Goal: Information Seeking & Learning: Learn about a topic

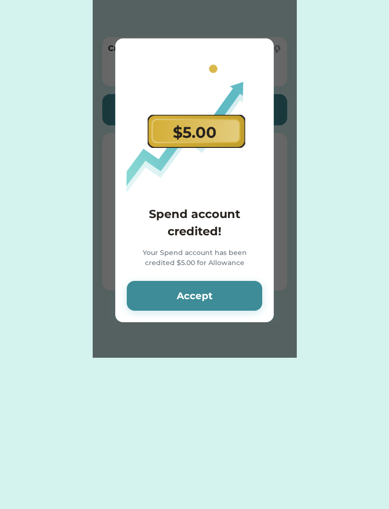
click at [212, 305] on button "Accept" at bounding box center [194, 296] width 135 height 30
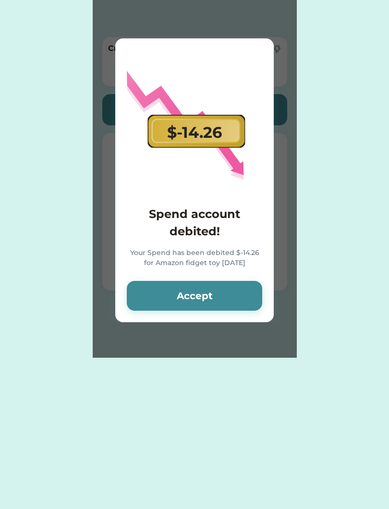
click at [248, 310] on button "Accept" at bounding box center [194, 296] width 135 height 30
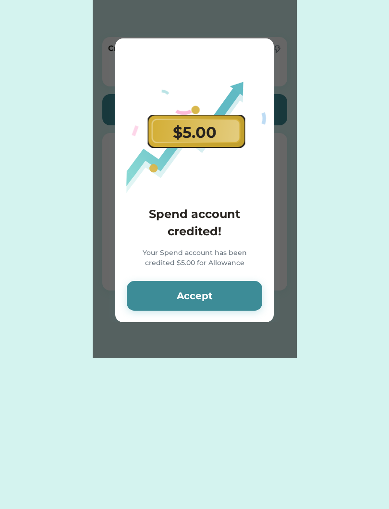
click at [234, 300] on button "Accept" at bounding box center [194, 296] width 135 height 30
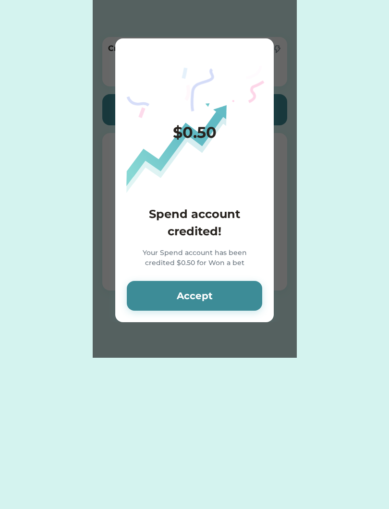
click at [236, 139] on icon "Lottie animation" at bounding box center [196, 180] width 336 height 336
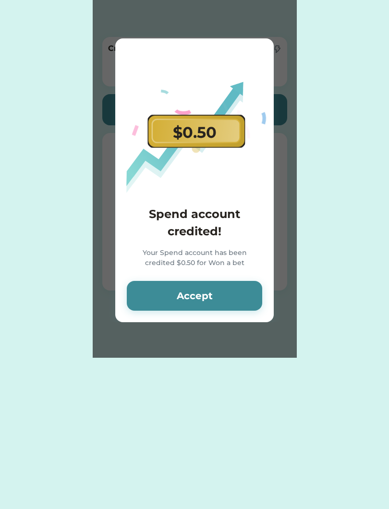
click at [201, 133] on div "$0.50" at bounding box center [195, 132] width 44 height 23
click at [178, 304] on button "Accept" at bounding box center [194, 296] width 135 height 30
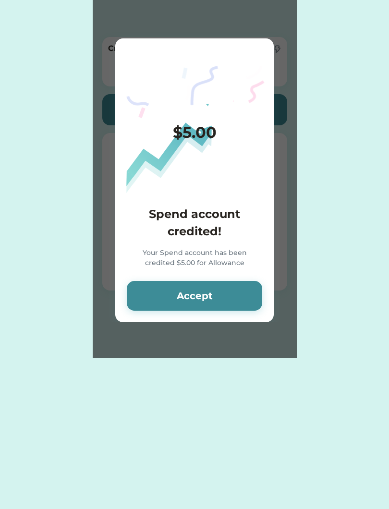
click at [383, 105] on div "Please wait $5.00 Spend account credited! Your Spend account has been credited …" at bounding box center [194, 179] width 389 height 358
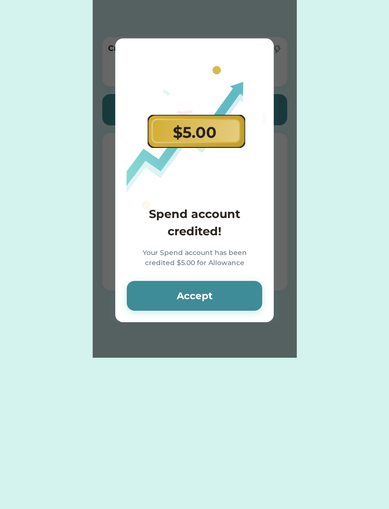
click at [222, 310] on button "Accept" at bounding box center [194, 296] width 135 height 30
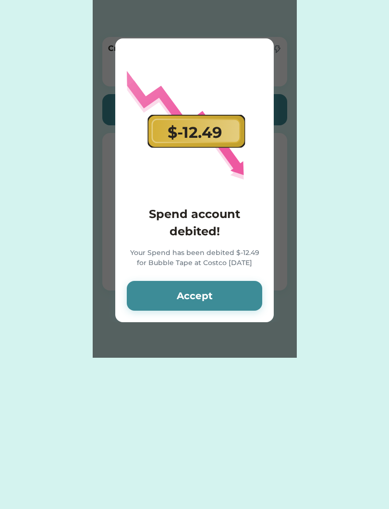
click at [241, 298] on button "Accept" at bounding box center [194, 296] width 135 height 30
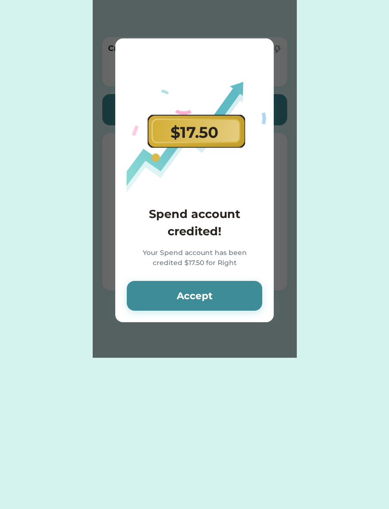
click at [231, 283] on button "Accept" at bounding box center [194, 296] width 135 height 30
click at [242, 295] on button "Accept" at bounding box center [194, 296] width 135 height 30
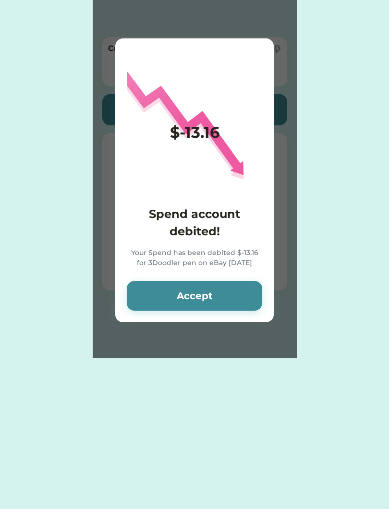
click at [233, 298] on button "Accept" at bounding box center [194, 296] width 135 height 30
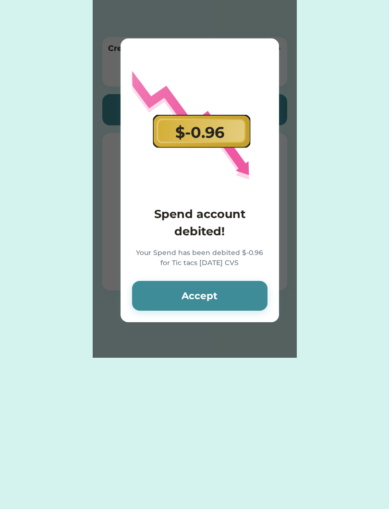
click at [251, 292] on button "Accept" at bounding box center [199, 296] width 135 height 30
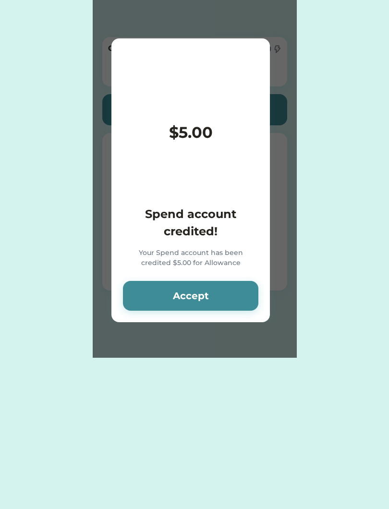
click at [237, 304] on button "Accept" at bounding box center [190, 296] width 135 height 30
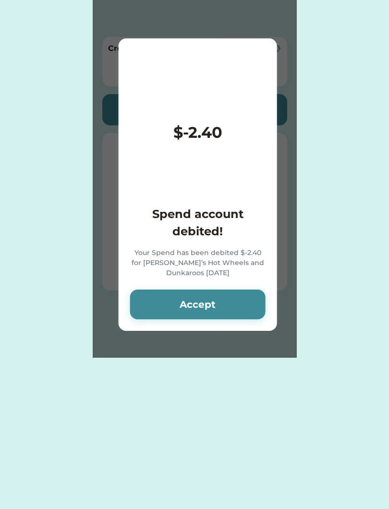
click at [233, 301] on button "Accept" at bounding box center [197, 304] width 135 height 30
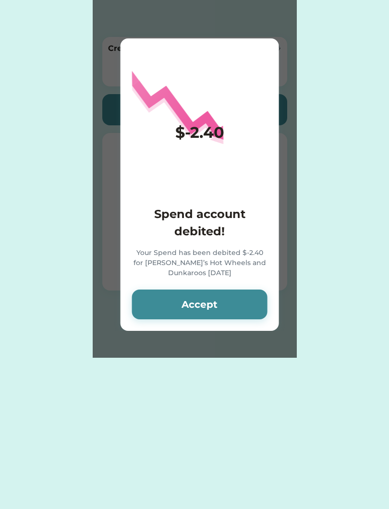
click at [232, 301] on button "Accept" at bounding box center [199, 304] width 135 height 30
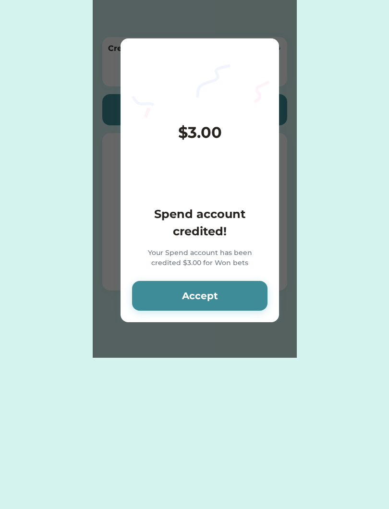
click at [232, 303] on button "Accept" at bounding box center [199, 296] width 135 height 30
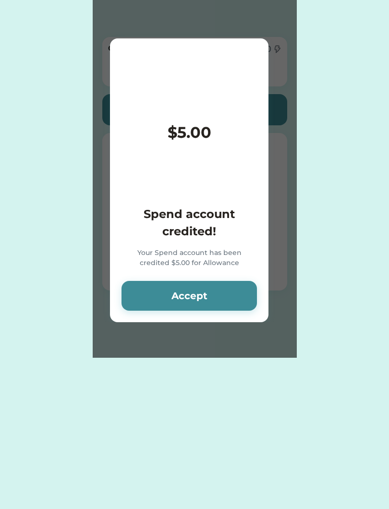
click at [235, 301] on button "Accept" at bounding box center [188, 296] width 135 height 30
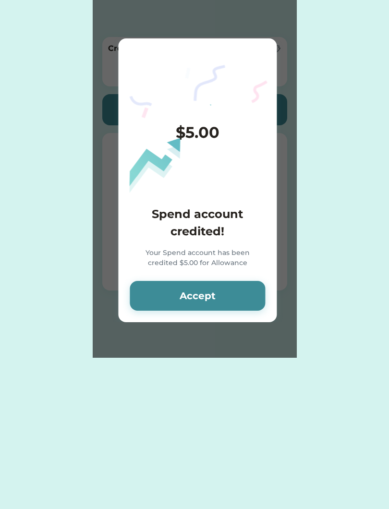
click at [236, 299] on button "Accept" at bounding box center [197, 296] width 135 height 30
click at [236, 296] on button "Accept" at bounding box center [197, 296] width 135 height 30
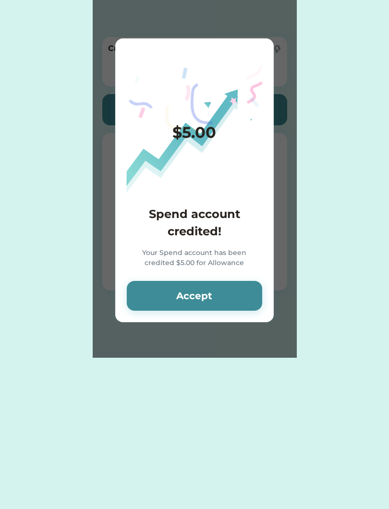
click at [236, 295] on button "Accept" at bounding box center [194, 296] width 135 height 30
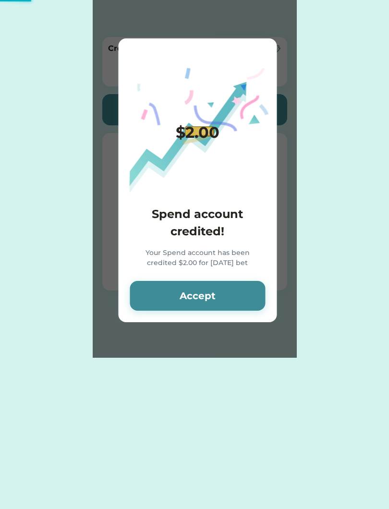
click at [235, 295] on button "Accept" at bounding box center [197, 296] width 135 height 30
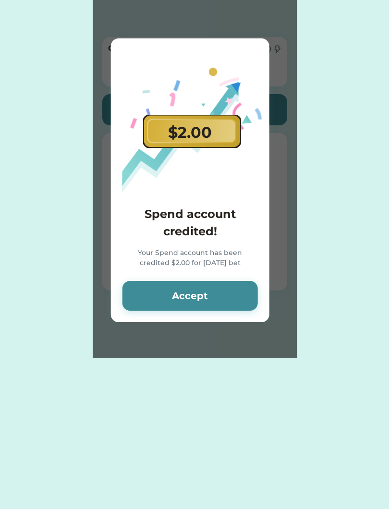
click at [235, 295] on button "Accept" at bounding box center [189, 296] width 135 height 30
click at [234, 296] on button "Accept" at bounding box center [189, 296] width 135 height 30
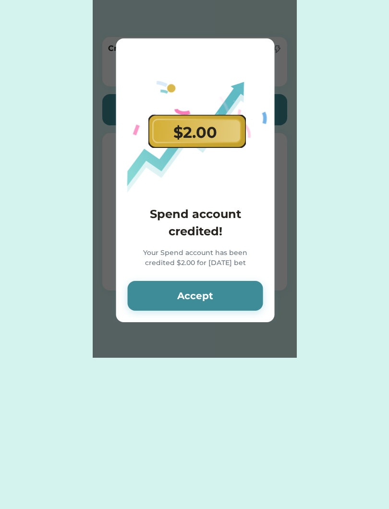
click at [234, 296] on button "Accept" at bounding box center [195, 296] width 135 height 30
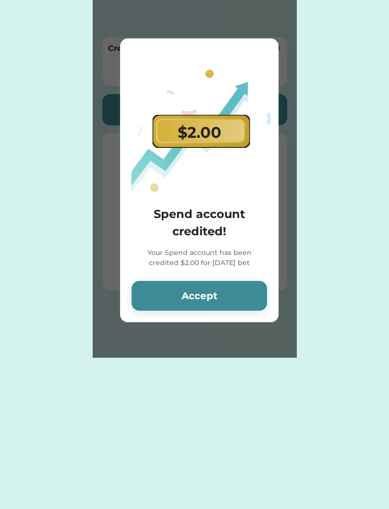
click at [234, 297] on button "Accept" at bounding box center [199, 296] width 135 height 30
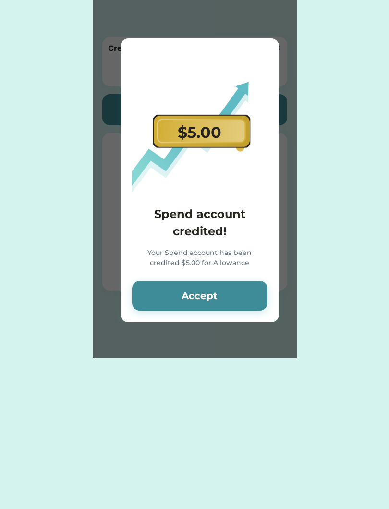
click at [233, 297] on button "Accept" at bounding box center [199, 296] width 135 height 30
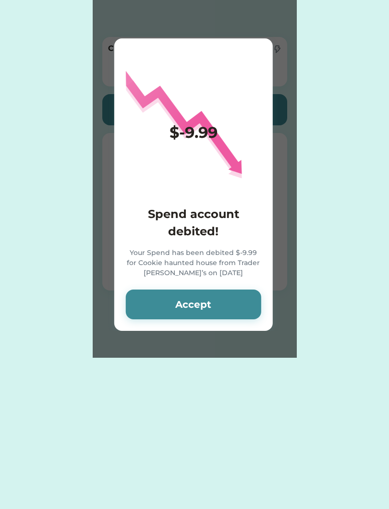
click at [237, 299] on button "Accept" at bounding box center [193, 304] width 135 height 30
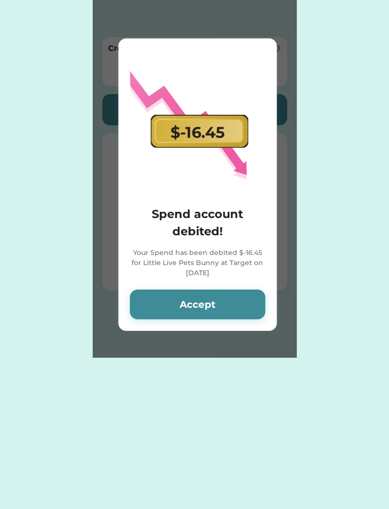
click at [236, 305] on button "Accept" at bounding box center [197, 304] width 135 height 30
click at [236, 306] on button "Accept" at bounding box center [197, 304] width 135 height 30
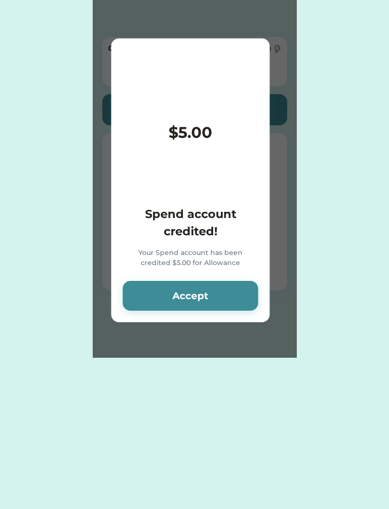
click at [235, 306] on button "Accept" at bounding box center [190, 296] width 135 height 30
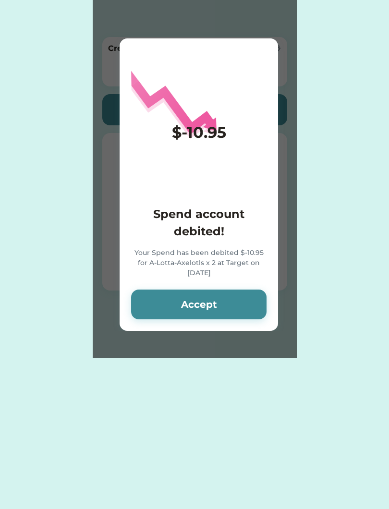
click at [231, 303] on button "Accept" at bounding box center [198, 304] width 135 height 30
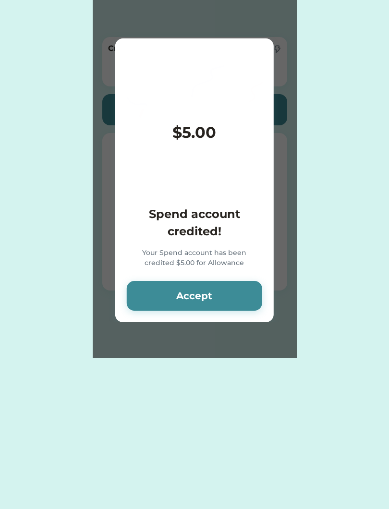
click at [234, 304] on button "Accept" at bounding box center [194, 296] width 135 height 30
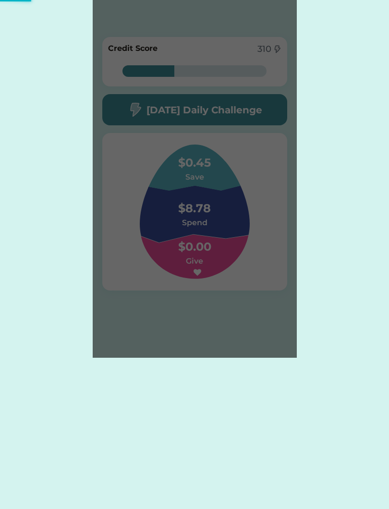
click at [237, 306] on div "Please wait $5.00 Spend account credited! Your Spend account has been credited …" at bounding box center [195, 179] width 204 height 358
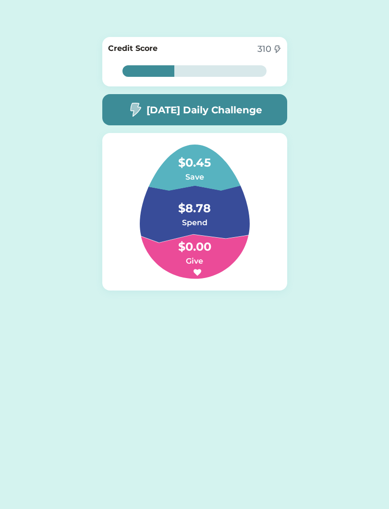
click at [238, 311] on div "36% 36% Credit Score 310 36% 36% [DATE] Daily Challenge $0.45 Save $8.78 Spend …" at bounding box center [195, 193] width 204 height 328
click at [262, 103] on h5 "[DATE] Daily Challenge" at bounding box center [204, 110] width 116 height 14
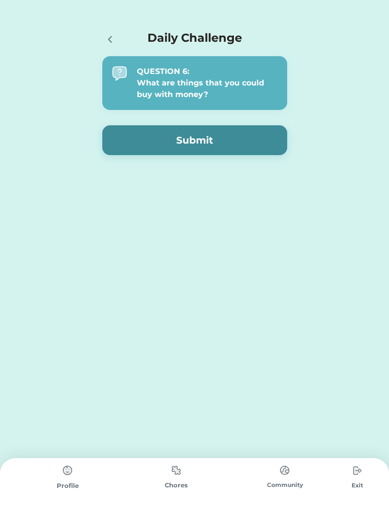
click at [247, 106] on div "QUESTION 6: What are things that you could buy with money?" at bounding box center [194, 83] width 185 height 54
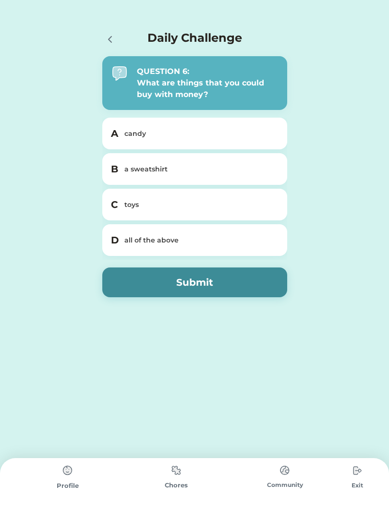
click at [218, 250] on div "D all of the above" at bounding box center [194, 240] width 185 height 32
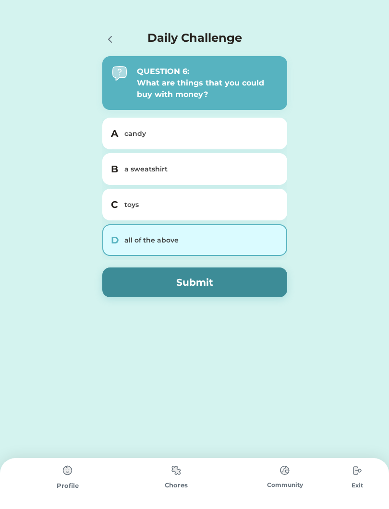
click at [226, 285] on button "Submit" at bounding box center [194, 282] width 185 height 30
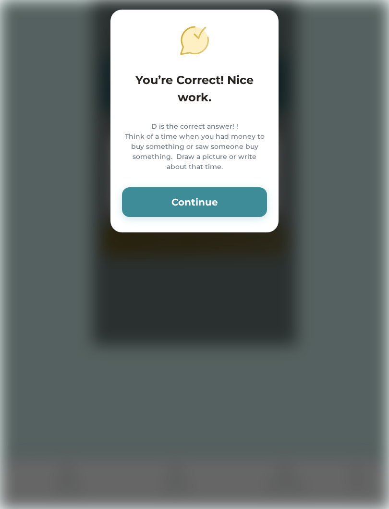
click at [239, 217] on button "Continue" at bounding box center [194, 202] width 145 height 30
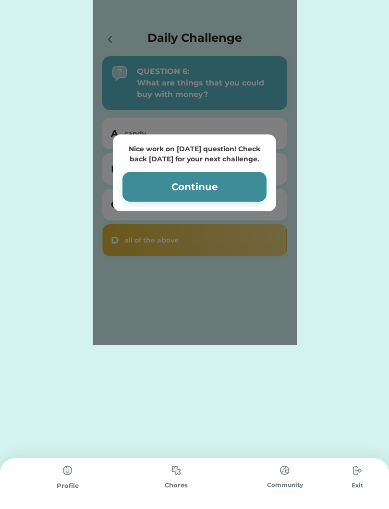
click at [245, 199] on button "Continue" at bounding box center [194, 187] width 144 height 30
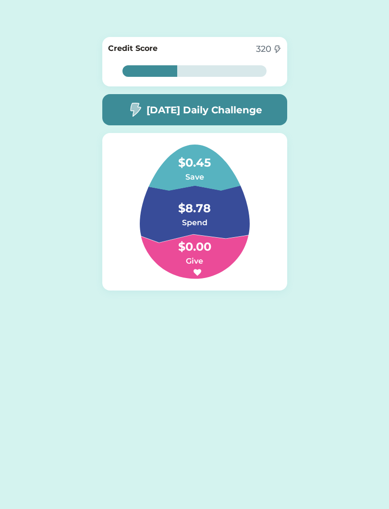
click at [230, 114] on h5 "[DATE] Daily Challenge" at bounding box center [204, 110] width 116 height 14
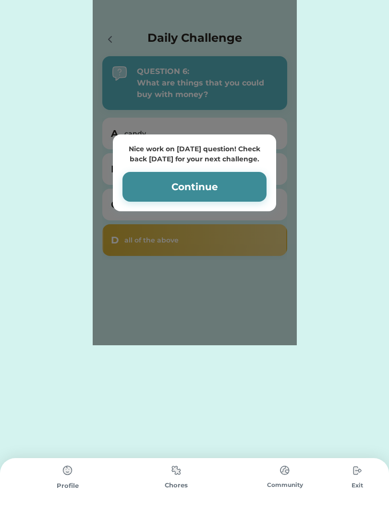
click at [241, 197] on button "Continue" at bounding box center [194, 187] width 144 height 30
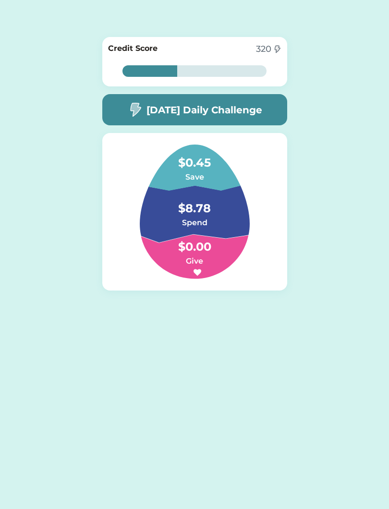
click at [377, 175] on div "Nice work on [DATE] question! Check back [DATE] for your next challenge. Contin…" at bounding box center [194, 179] width 389 height 358
click at [231, 227] on h6 "Spend" at bounding box center [194, 223] width 96 height 12
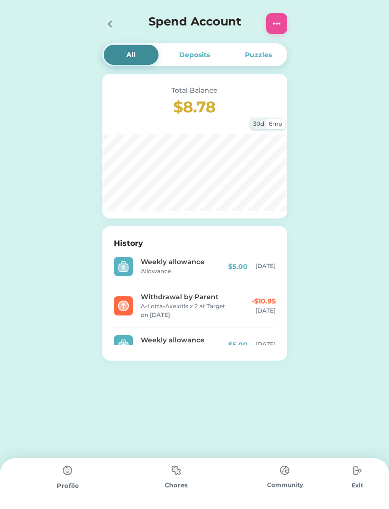
click at [210, 252] on div "Weekly allowance Allowance $5.00 [DATE]" at bounding box center [195, 266] width 162 height 35
click at [167, 263] on div "Weekly allowance" at bounding box center [183, 262] width 85 height 10
click at [128, 268] on img at bounding box center [124, 267] width 12 height 12
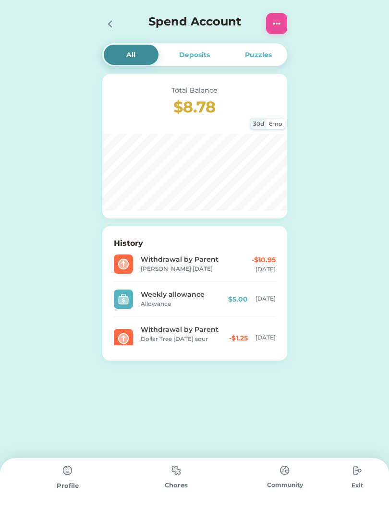
scroll to position [1536, 0]
